Goal: Task Accomplishment & Management: Use online tool/utility

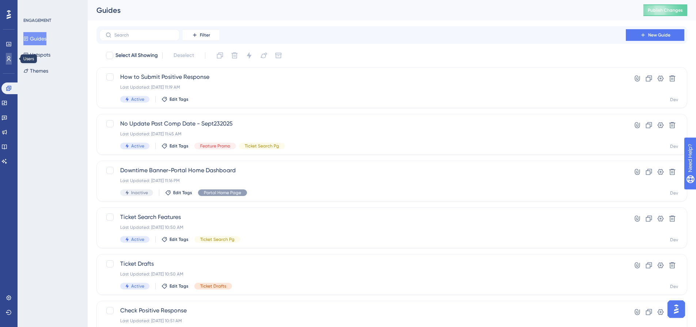
click at [6, 56] on link at bounding box center [9, 59] width 6 height 12
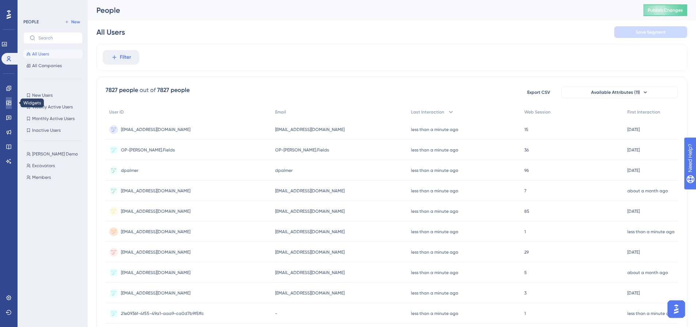
click at [12, 103] on link at bounding box center [9, 103] width 6 height 12
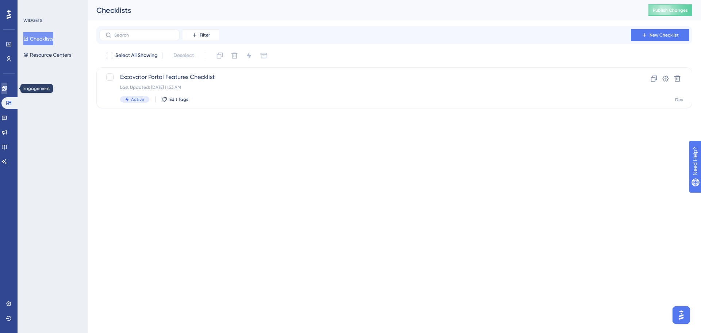
click at [7, 88] on icon at bounding box center [4, 88] width 5 height 5
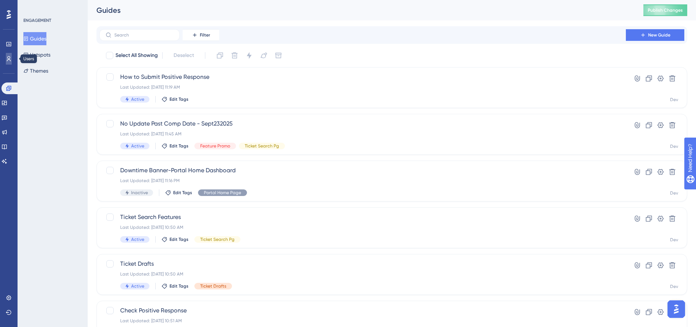
click at [11, 64] on link at bounding box center [9, 59] width 6 height 12
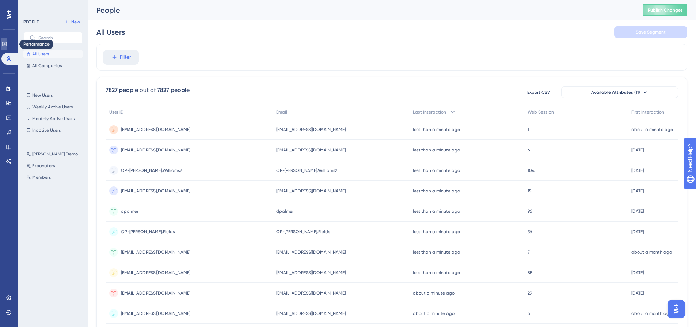
click at [7, 49] on link at bounding box center [4, 44] width 6 height 12
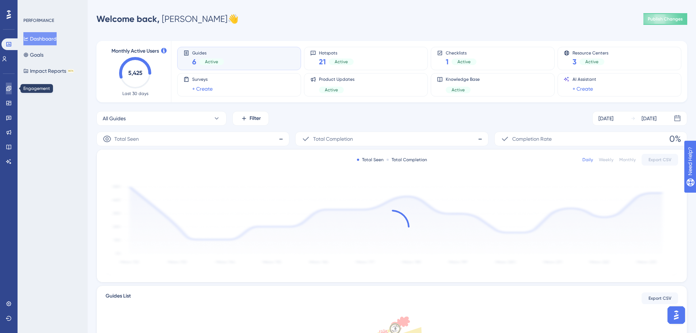
click at [11, 83] on link at bounding box center [9, 89] width 6 height 12
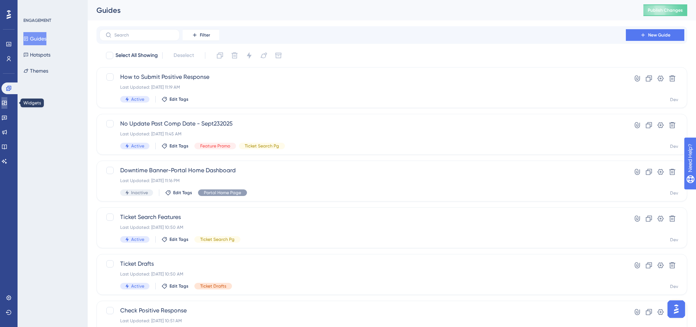
click at [7, 107] on link at bounding box center [4, 103] width 6 height 12
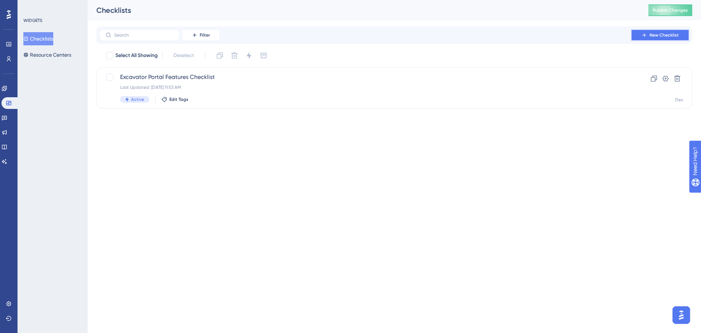
click at [651, 35] on span "New Checklist" at bounding box center [664, 35] width 29 height 6
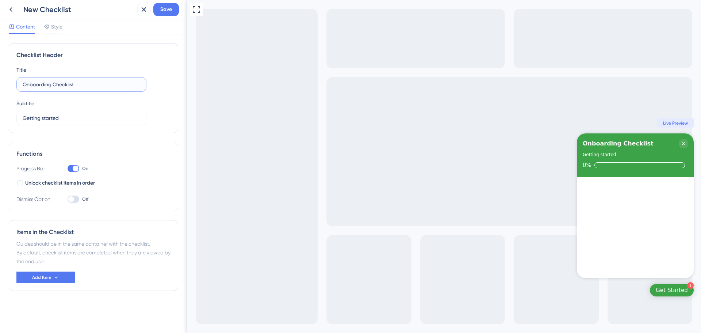
drag, startPoint x: 99, startPoint y: 81, endPoint x: 0, endPoint y: 85, distance: 99.0
click at [0, 85] on div "Checklist Header Title Onboarding Checklist Subtitle Getting started Functions …" at bounding box center [93, 183] width 187 height 298
type input "Submit Positive Response"
click at [71, 166] on div at bounding box center [74, 168] width 12 height 7
click at [68, 168] on input "On" at bounding box center [67, 168] width 0 height 0
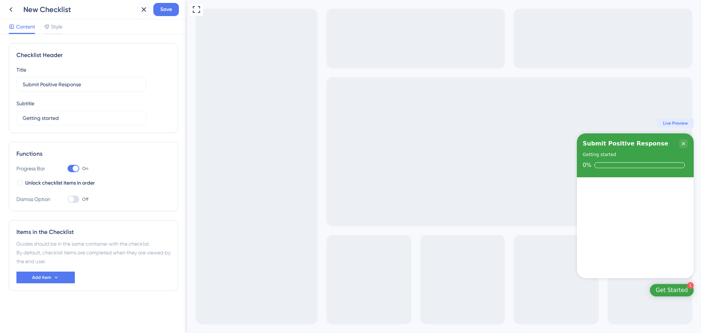
checkbox input "false"
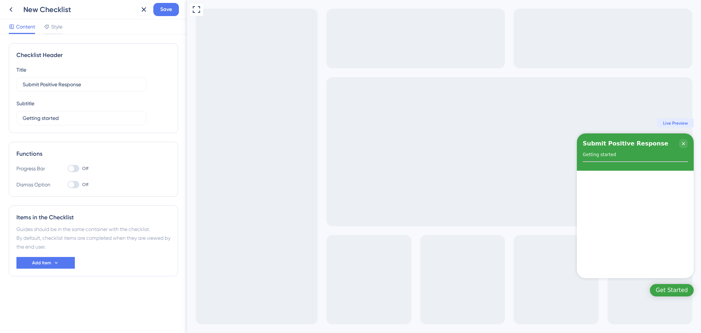
click at [75, 187] on div at bounding box center [74, 184] width 12 height 7
click at [68, 185] on input "Off" at bounding box center [67, 184] width 0 height 0
checkbox input "true"
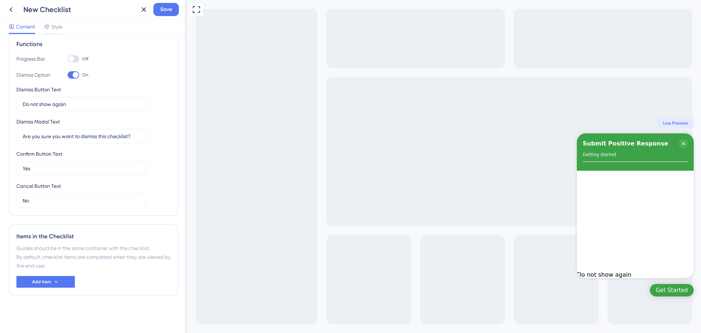
scroll to position [110, 0]
click at [65, 276] on button "Add Item" at bounding box center [45, 281] width 58 height 12
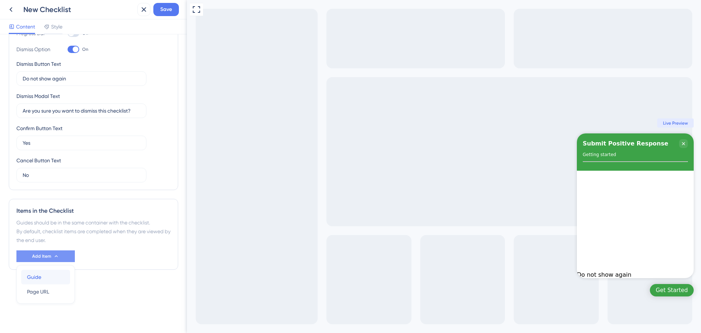
click at [65, 276] on button "Guide Guide" at bounding box center [45, 276] width 49 height 15
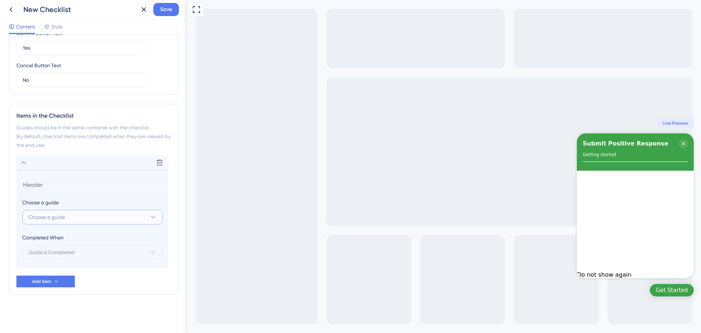
click at [63, 221] on span "Choose a guide" at bounding box center [46, 216] width 37 height 9
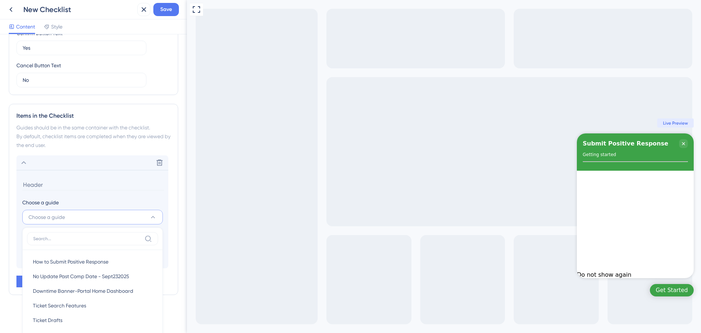
scroll to position [247, 0]
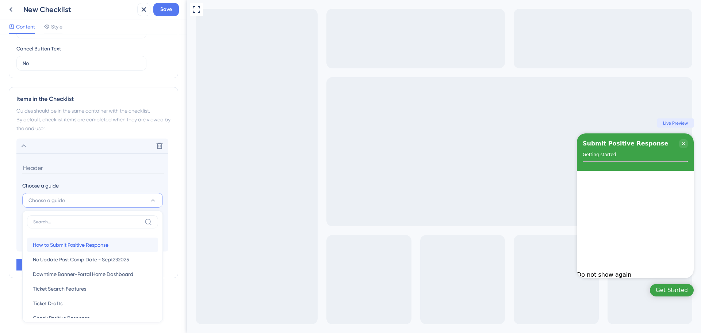
click at [46, 245] on span "How to Submit Positive Response" at bounding box center [71, 244] width 76 height 9
type input "How to Submit Positive Response"
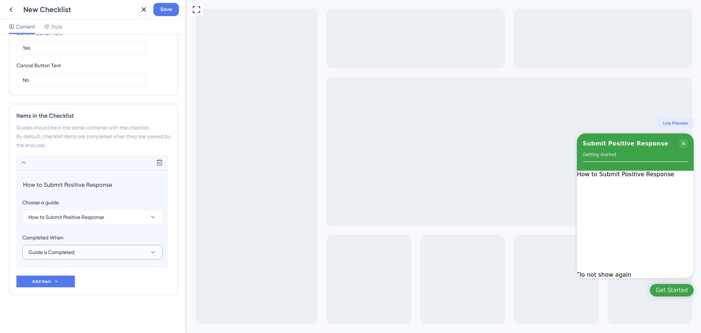
click at [79, 256] on button "Guide is Completed" at bounding box center [92, 252] width 141 height 15
click at [65, 283] on button "Add Item" at bounding box center [45, 281] width 58 height 12
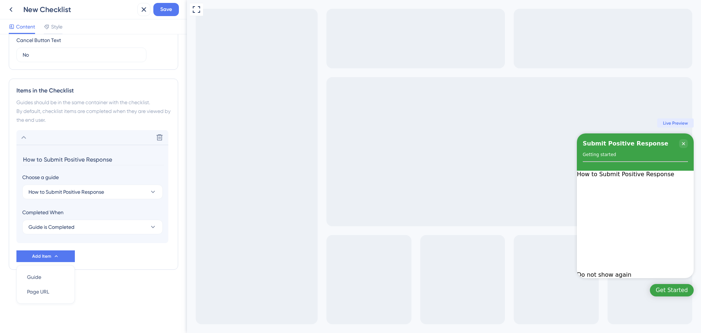
click at [148, 121] on div "Guides should be in the same container with the checklist. By default, checklis…" at bounding box center [93, 111] width 154 height 26
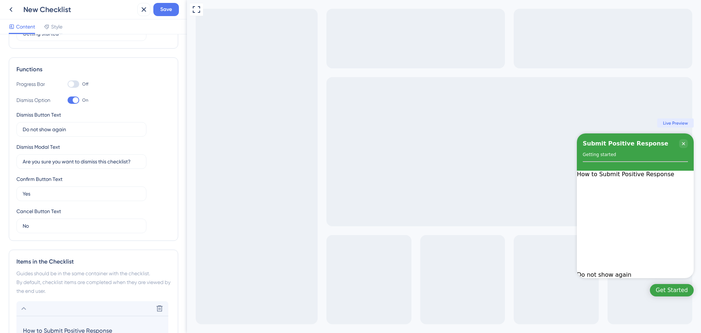
scroll to position [84, 0]
click at [162, 9] on span "Save" at bounding box center [166, 9] width 12 height 9
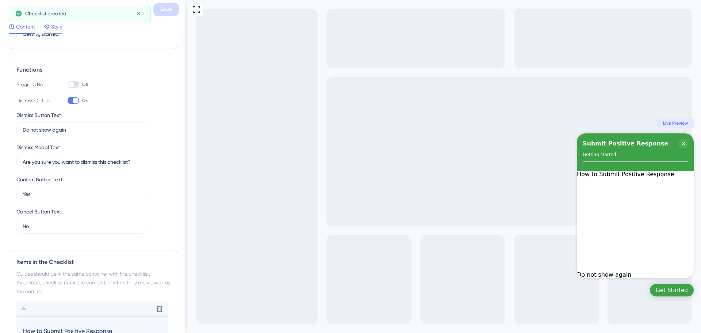
click at [51, 28] on span "Style" at bounding box center [56, 26] width 11 height 9
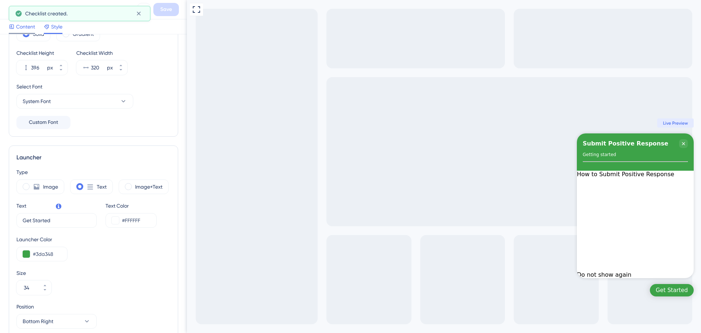
click at [20, 30] on span "Content" at bounding box center [25, 26] width 19 height 9
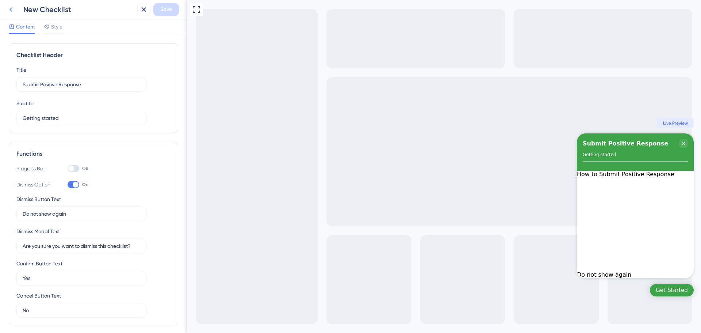
click at [9, 9] on icon at bounding box center [11, 9] width 9 height 9
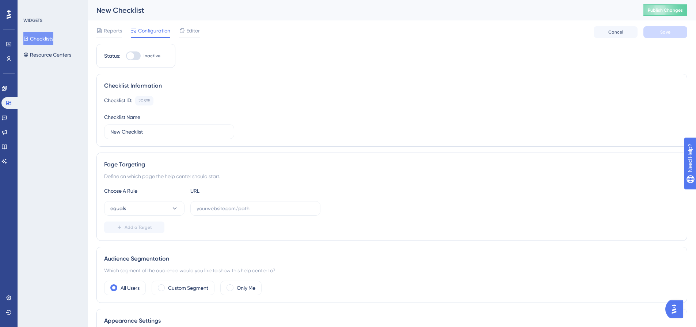
click at [135, 58] on div at bounding box center [133, 55] width 15 height 9
click at [126, 56] on input "Inactive" at bounding box center [126, 56] width 0 height 0
click at [136, 55] on div at bounding box center [133, 55] width 15 height 9
click at [126, 56] on input "Inactive" at bounding box center [126, 56] width 0 height 0
checkbox input "false"
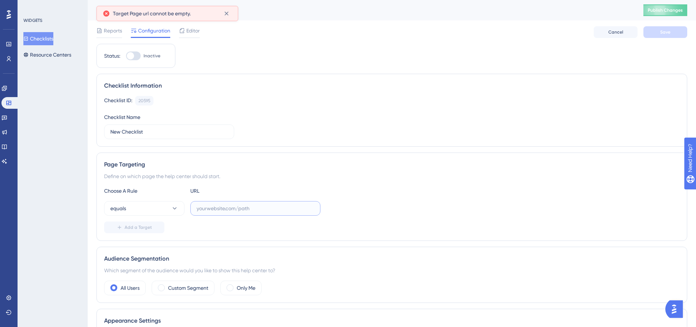
click at [230, 205] on input "text" at bounding box center [255, 208] width 118 height 8
paste input "https://geoappdev.okie811.org/ui/ticket/response/search"
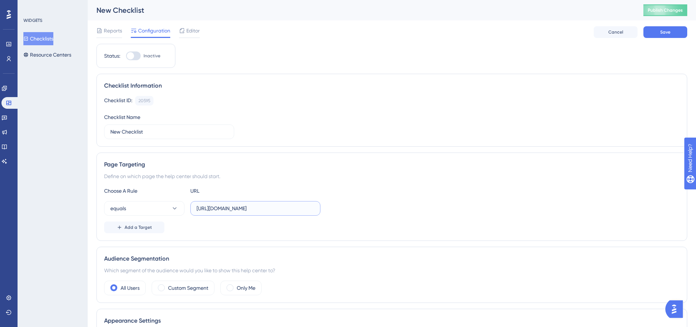
type input "https://geoappdev.okie811.org/ui/ticket/response/search"
click at [137, 56] on div at bounding box center [133, 55] width 15 height 9
click at [126, 56] on input "Inactive" at bounding box center [126, 56] width 0 height 0
checkbox input "true"
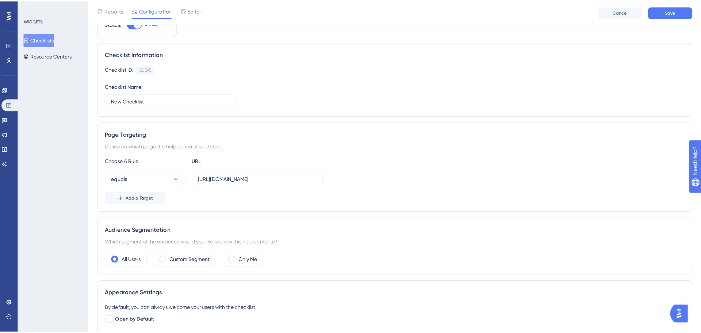
scroll to position [0, 0]
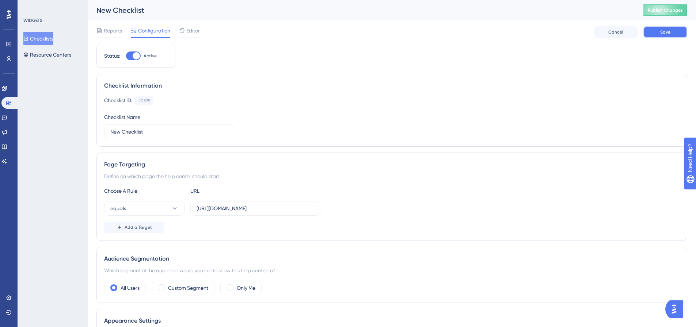
click at [665, 28] on button "Save" at bounding box center [665, 32] width 44 height 12
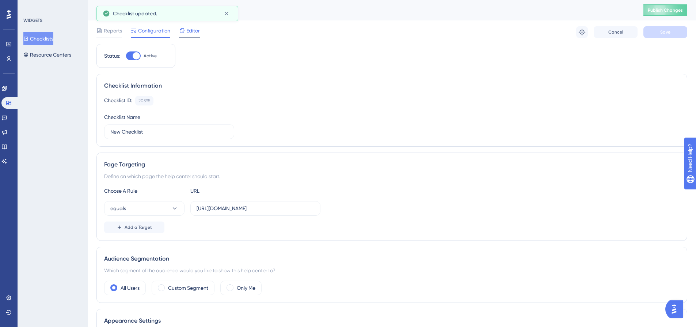
click at [188, 32] on span "Editor" at bounding box center [193, 30] width 14 height 9
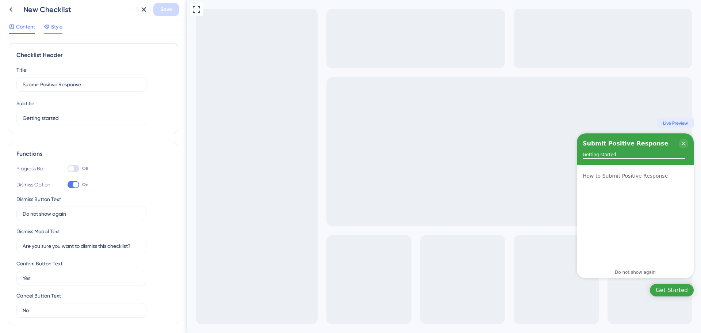
click at [51, 33] on div at bounding box center [53, 33] width 19 height 1
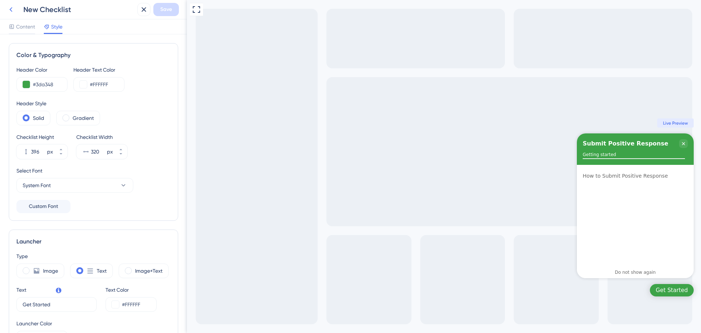
click at [11, 15] on button at bounding box center [10, 9] width 13 height 13
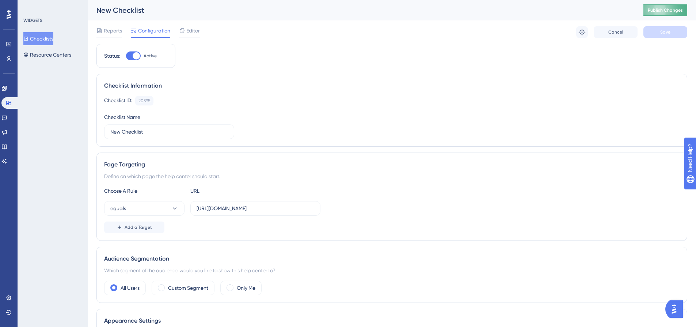
click at [659, 14] on button "Publish Changes" at bounding box center [665, 10] width 44 height 12
click at [135, 56] on div at bounding box center [136, 55] width 7 height 7
click at [126, 56] on input "Active" at bounding box center [126, 56] width 0 height 0
checkbox input "false"
click at [657, 32] on button "Save" at bounding box center [665, 32] width 44 height 12
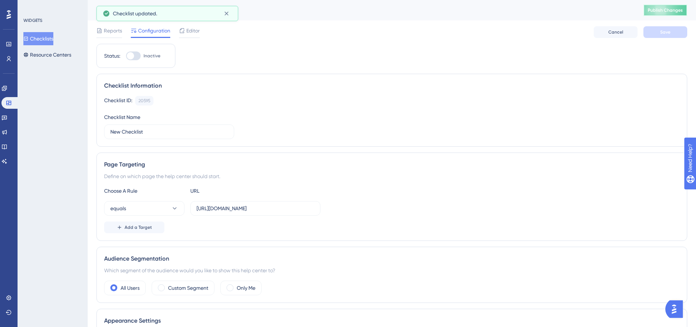
click at [667, 11] on button "Publish Changes" at bounding box center [665, 10] width 44 height 12
click at [47, 36] on button "Checklists" at bounding box center [38, 38] width 30 height 13
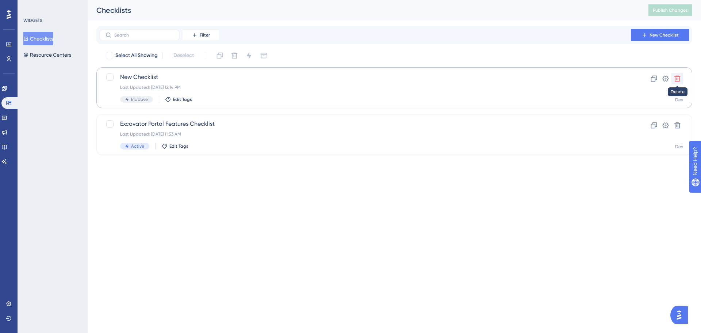
click at [680, 77] on icon at bounding box center [677, 78] width 7 height 7
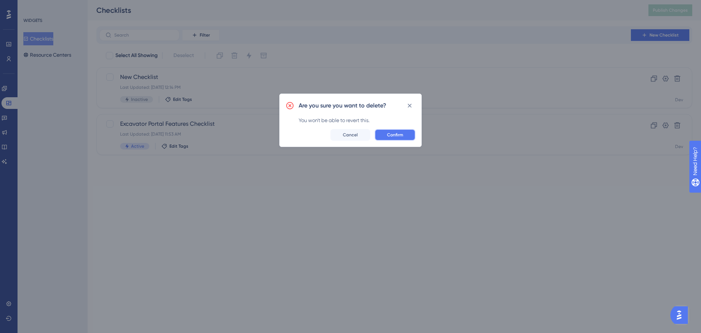
click at [390, 135] on span "Confirm" at bounding box center [395, 135] width 16 height 6
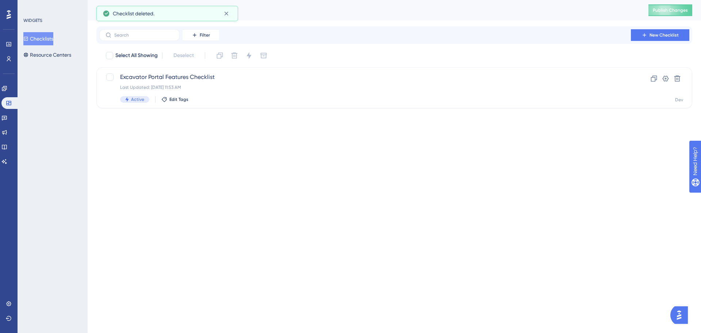
click at [6, 110] on div "Engagement Widgets Feedback Product Updates Knowledge Base AI Assistant" at bounding box center [8, 125] width 15 height 85
click at [8, 105] on icon at bounding box center [8, 103] width 5 height 4
click at [4, 83] on link at bounding box center [4, 89] width 6 height 12
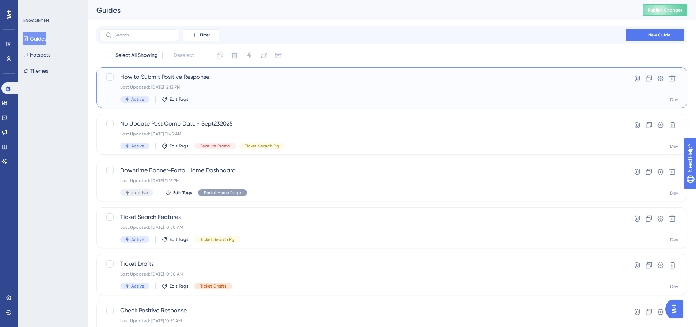
click at [361, 79] on span "How to Submit Positive Response" at bounding box center [362, 77] width 485 height 9
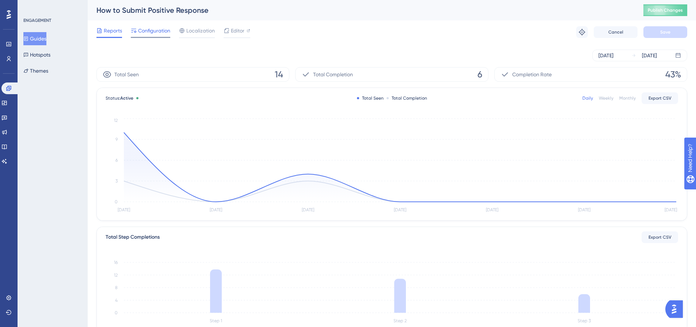
click at [149, 35] on div "Configuration" at bounding box center [150, 32] width 39 height 12
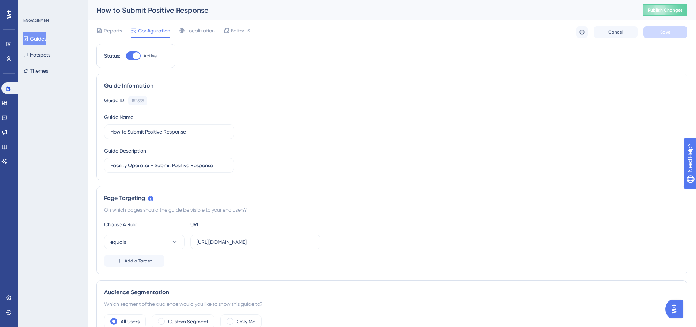
click at [127, 55] on div at bounding box center [133, 55] width 15 height 9
click at [126, 56] on input "Active" at bounding box center [126, 56] width 0 height 0
checkbox input "false"
click at [659, 34] on button "Save" at bounding box center [665, 32] width 44 height 12
click at [46, 39] on button "Guides" at bounding box center [34, 38] width 23 height 13
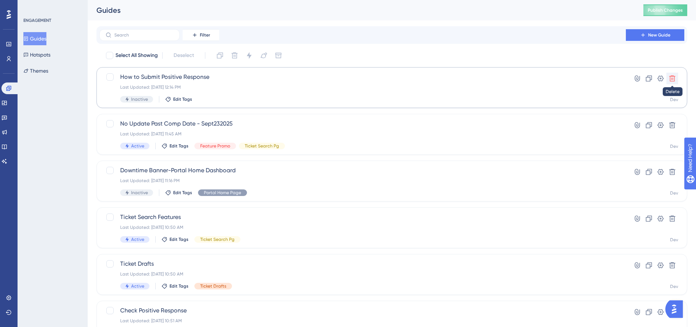
click at [675, 78] on button at bounding box center [672, 79] width 12 height 12
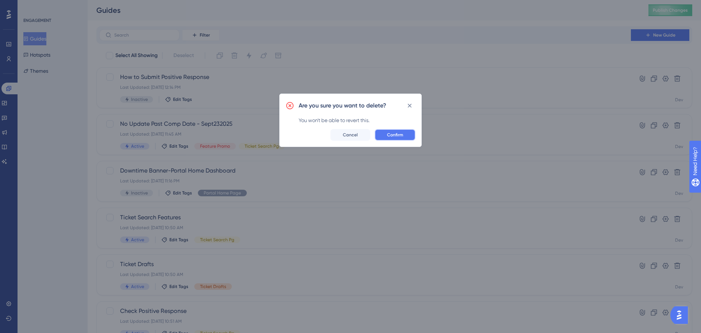
click at [393, 132] on span "Confirm" at bounding box center [395, 135] width 16 height 6
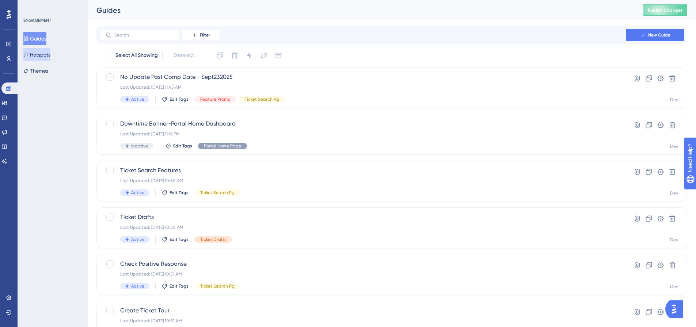
click at [41, 59] on button "Hotspots" at bounding box center [36, 54] width 27 height 13
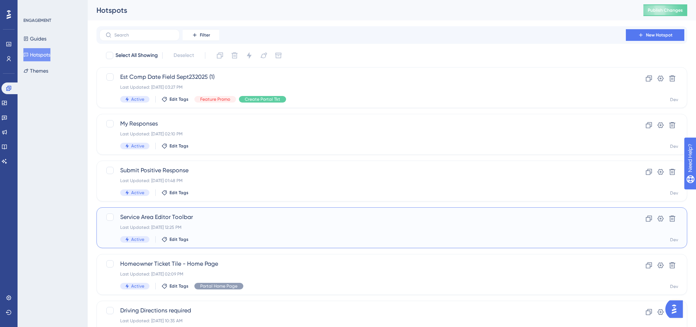
click at [207, 234] on div "Service Area Editor Toolbar Last Updated: Oct 06 2025, 12:25 PM Active Edit Tags" at bounding box center [362, 228] width 485 height 30
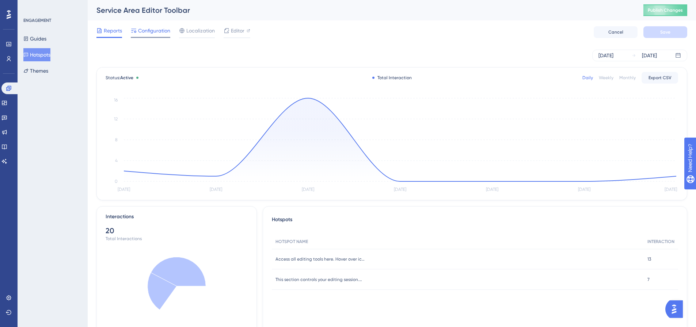
click at [158, 31] on span "Configuration" at bounding box center [154, 30] width 32 height 9
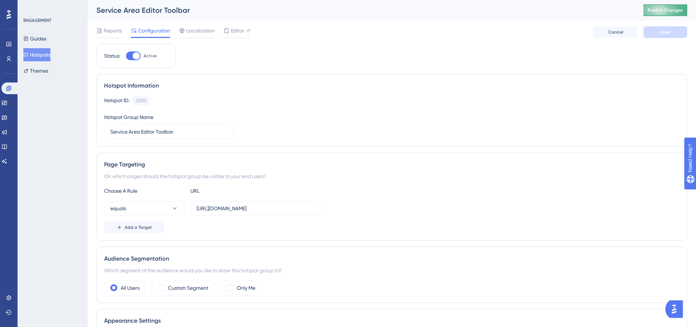
click at [672, 15] on button "Publish Changes" at bounding box center [665, 10] width 44 height 12
click at [662, 12] on span "Publish Changes" at bounding box center [664, 10] width 35 height 6
click at [49, 57] on button "Hotspots" at bounding box center [36, 54] width 27 height 13
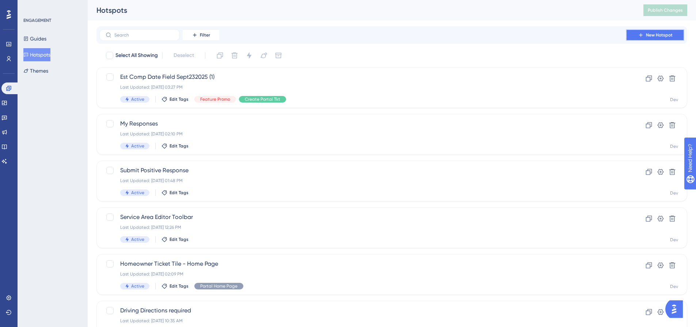
click at [634, 35] on button "New Hotspot" at bounding box center [654, 35] width 58 height 12
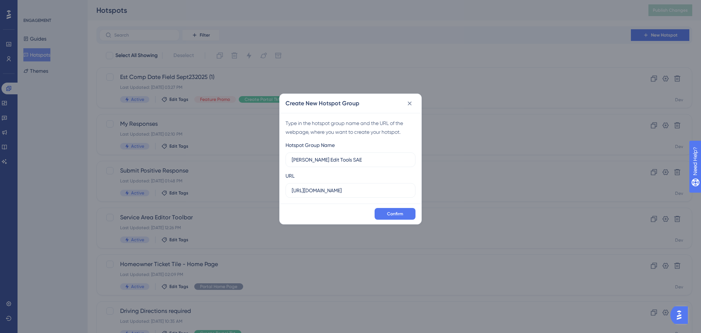
type input "Manuel Edit Tools SAE"
click at [372, 196] on label "https://geoappdev.okie811.org" at bounding box center [351, 190] width 130 height 15
click at [372, 194] on input "https://geoappdev.okie811.org" at bounding box center [351, 190] width 118 height 8
drag, startPoint x: 370, startPoint y: 191, endPoint x: 269, endPoint y: 190, distance: 101.1
click at [269, 190] on div "Create New Hotspot Group Type in the hotspot group name and the URL of the webp…" at bounding box center [350, 166] width 701 height 333
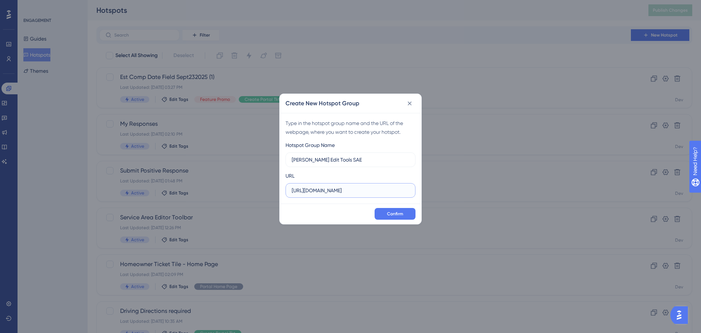
paste input "/ui/map/editor/sa"
type input "https://geoappdev.okie811.org/ui/map/editor/sa"
click at [387, 211] on span "Confirm" at bounding box center [395, 214] width 16 height 6
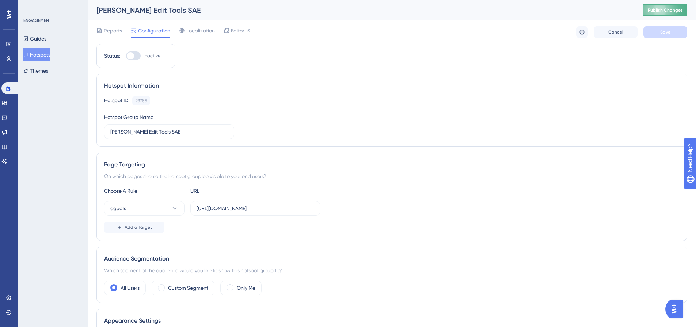
click at [678, 7] on span "Publish Changes" at bounding box center [664, 10] width 35 height 6
click at [134, 56] on div at bounding box center [133, 55] width 15 height 9
click at [126, 56] on input "Inactive" at bounding box center [126, 56] width 0 height 0
checkbox input "true"
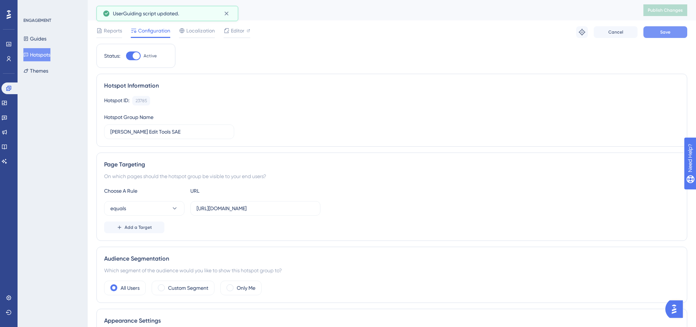
click at [677, 31] on button "Save" at bounding box center [665, 32] width 44 height 12
click at [658, 8] on span "Publish Changes" at bounding box center [664, 10] width 35 height 6
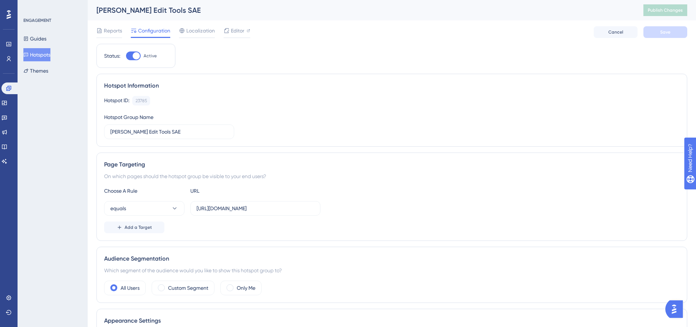
click at [46, 52] on button "Hotspots" at bounding box center [36, 54] width 27 height 13
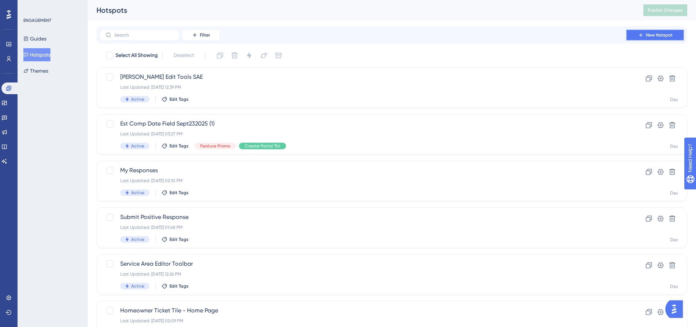
click at [651, 34] on span "New Hotspot" at bounding box center [659, 35] width 27 height 6
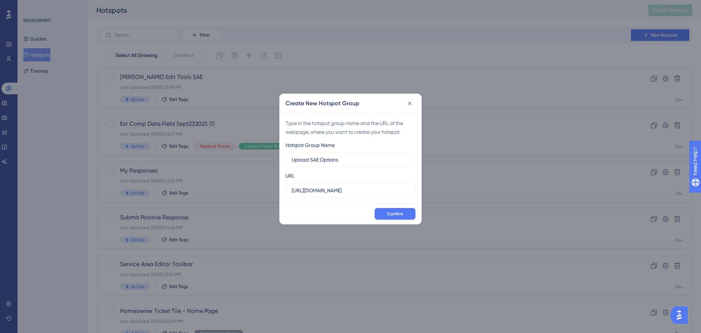
type input "Upload SAE Options"
drag, startPoint x: 372, startPoint y: 191, endPoint x: 211, endPoint y: 175, distance: 161.8
click at [211, 175] on div "Create New Hotspot Group Type in the hotspot group name and the URL of the webp…" at bounding box center [350, 166] width 701 height 333
paste input "/ui/map/editor/sa"
type input "https://geoappdev.okie811.org/ui/map/editor/sa"
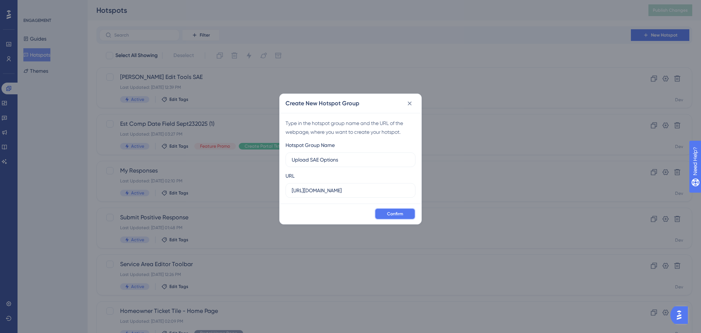
click at [387, 215] on button "Confirm" at bounding box center [395, 214] width 41 height 12
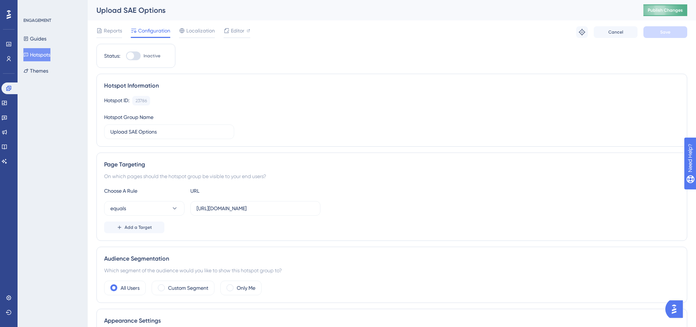
click at [669, 10] on span "Publish Changes" at bounding box center [664, 10] width 35 height 6
click at [136, 56] on div at bounding box center [133, 55] width 15 height 9
click at [126, 56] on input "Inactive" at bounding box center [126, 56] width 0 height 0
checkbox input "true"
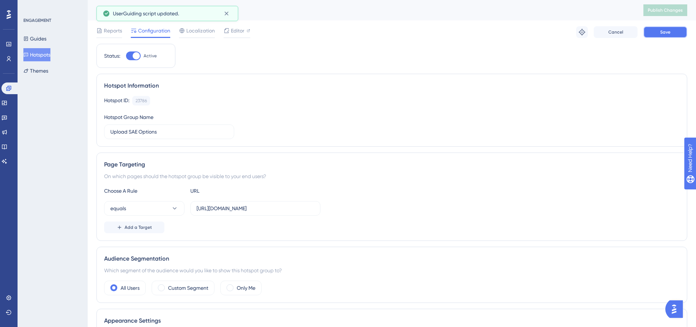
click at [661, 34] on span "Save" at bounding box center [665, 32] width 10 height 6
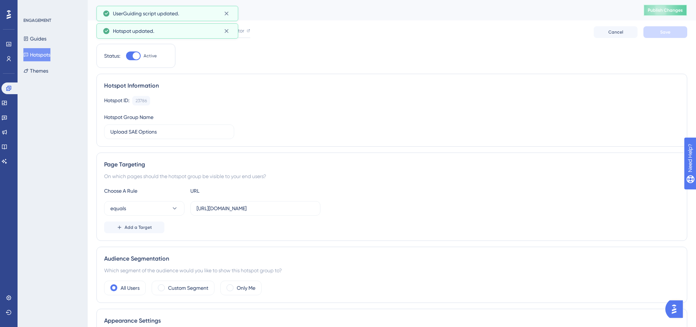
click at [670, 11] on span "Publish Changes" at bounding box center [664, 10] width 35 height 6
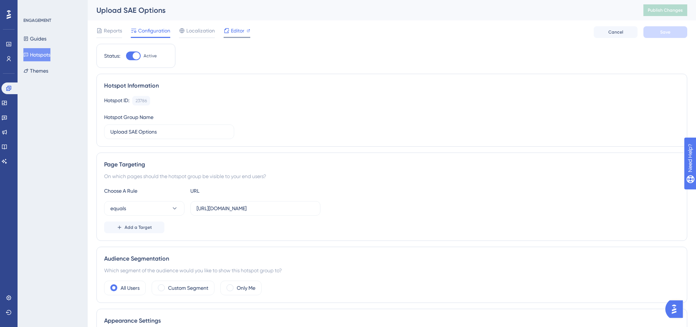
click at [244, 37] on div at bounding box center [236, 37] width 27 height 1
click at [669, 14] on button "Publish Changes" at bounding box center [665, 10] width 44 height 12
click at [232, 32] on span "Editor" at bounding box center [238, 30] width 14 height 9
click at [671, 15] on button "Publish Changes" at bounding box center [665, 10] width 44 height 12
